Goal: Information Seeking & Learning: Learn about a topic

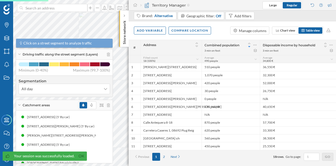
click at [126, 18] on p "Store network" at bounding box center [124, 31] width 5 height 26
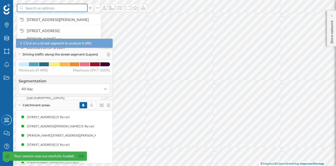
click at [67, 6] on input at bounding box center [52, 8] width 59 height 8
paste input "Av. [PERSON_NAME][GEOGRAPHIC_DATA], [GEOGRAPHIC_DATA]"
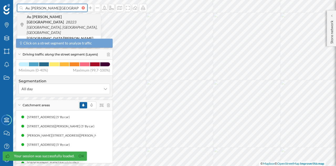
type input "Av. [PERSON_NAME][GEOGRAPHIC_DATA], [GEOGRAPHIC_DATA]"
click at [64, 20] on span "Av. [PERSON_NAME] 28223 [GEOGRAPHIC_DATA], [GEOGRAPHIC_DATA], [GEOGRAPHIC_DATA]" at bounding box center [62, 24] width 71 height 21
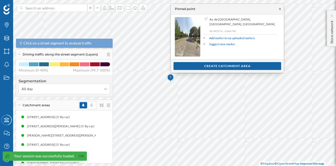
click at [280, 8] on icon at bounding box center [280, 9] width 2 height 2
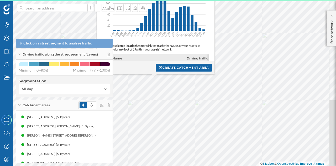
click at [291, 0] on html "Brands Layers Areas Notifications States Academy Contact us Help Center My Prof…" at bounding box center [168, 83] width 336 height 166
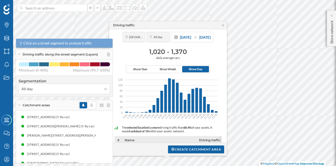
click at [224, 27] on div "Driving traffic" at bounding box center [168, 25] width 118 height 8
click at [224, 25] on icon at bounding box center [223, 25] width 4 height 3
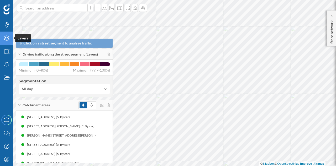
click at [5, 38] on icon at bounding box center [6, 37] width 5 height 5
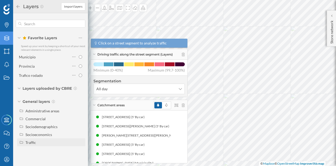
click at [32, 142] on div "Traffic" at bounding box center [30, 142] width 11 height 4
click at [48, 157] on div "Footfall" at bounding box center [45, 158] width 37 height 6
click at [80, 157] on input "Footfall" at bounding box center [81, 157] width 3 height 3
radio input "true"
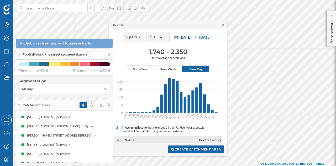
click at [222, 24] on icon at bounding box center [223, 25] width 4 height 3
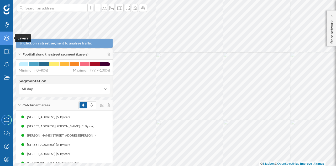
click at [2, 37] on div "Layers" at bounding box center [6, 38] width 13 height 13
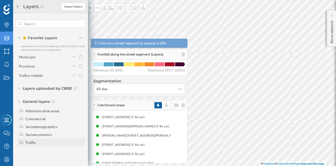
drag, startPoint x: 34, startPoint y: 137, endPoint x: 32, endPoint y: 139, distance: 3.6
click at [32, 139] on div "Traffic" at bounding box center [54, 142] width 58 height 6
click at [36, 151] on div "Driving traffic" at bounding box center [38, 150] width 23 height 4
click at [80, 151] on input "Driving traffic" at bounding box center [81, 149] width 3 height 3
radio input "true"
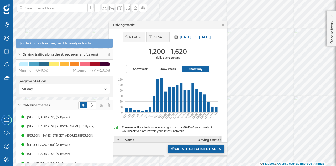
click at [193, 146] on div "Create catchment area" at bounding box center [196, 149] width 56 height 8
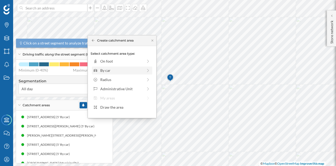
click at [109, 72] on div "By car" at bounding box center [121, 71] width 43 height 6
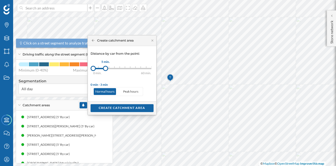
drag, startPoint x: 98, startPoint y: 70, endPoint x: 105, endPoint y: 70, distance: 6.8
click at [105, 70] on div at bounding box center [105, 68] width 5 height 5
click at [120, 106] on div "Create catchment area" at bounding box center [122, 108] width 63 height 8
